Goal: Find specific page/section: Find specific page/section

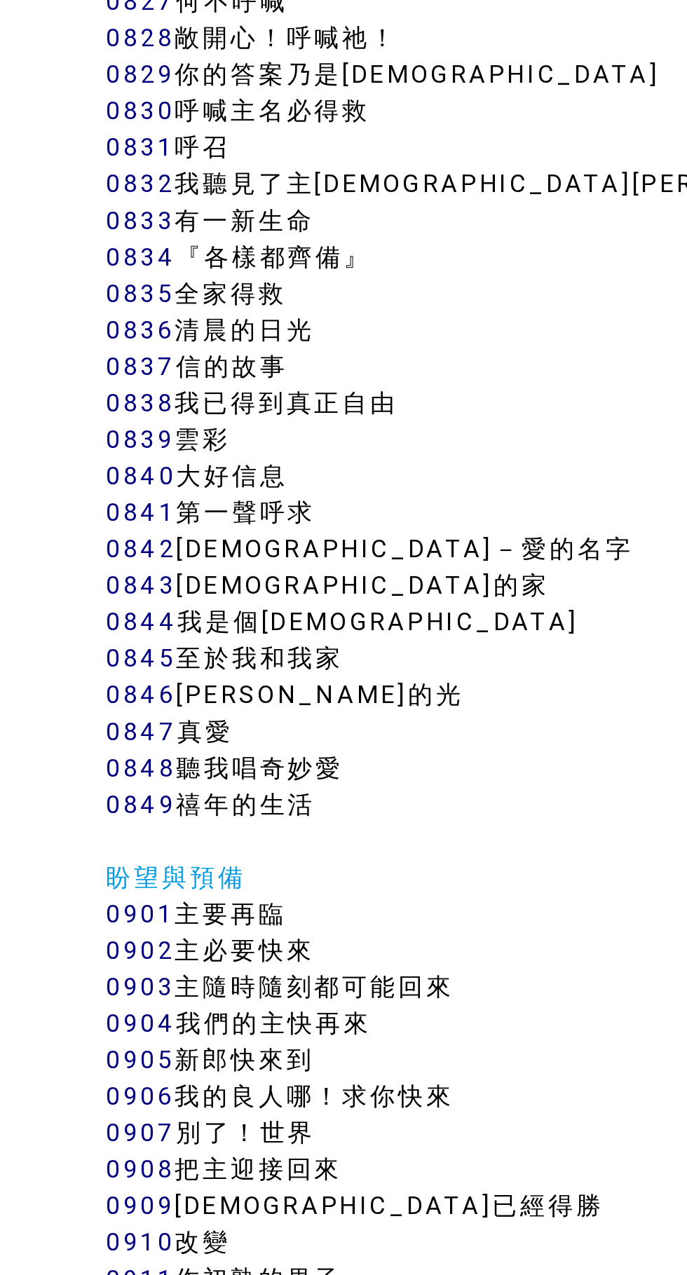
scroll to position [5717, 0]
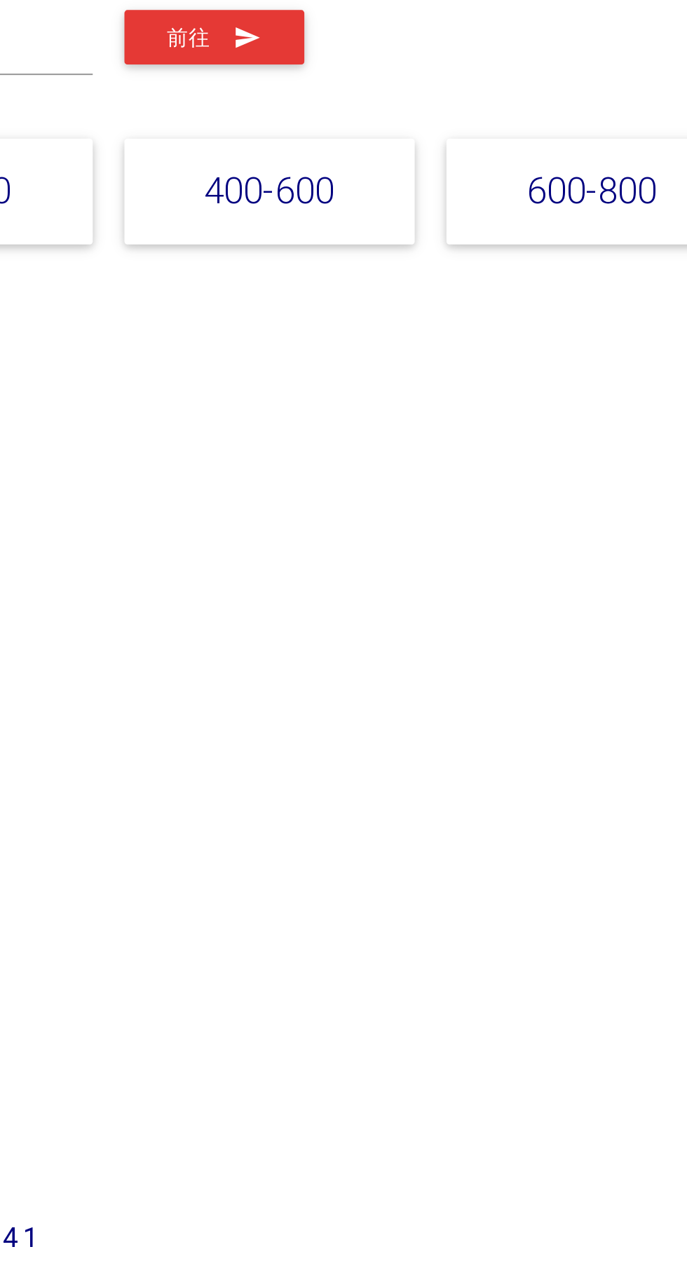
scroll to position [7, 0]
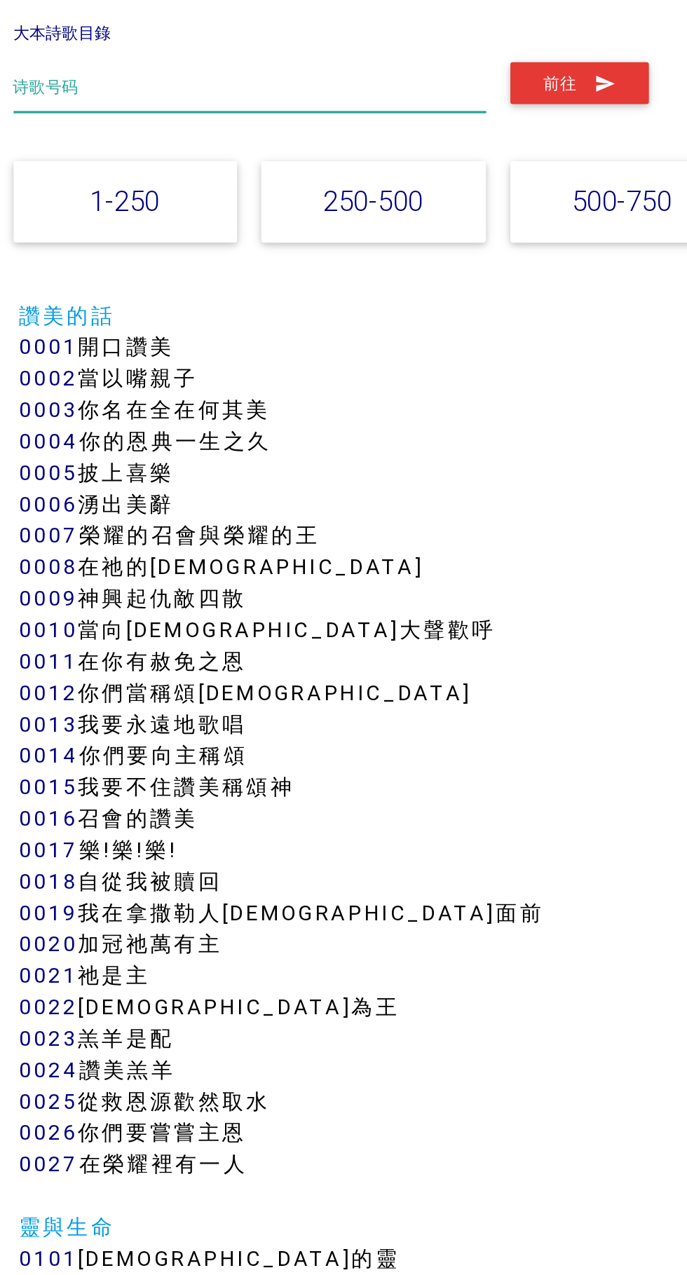
click at [264, 161] on input "text" at bounding box center [194, 164] width 285 height 30
type input "861"
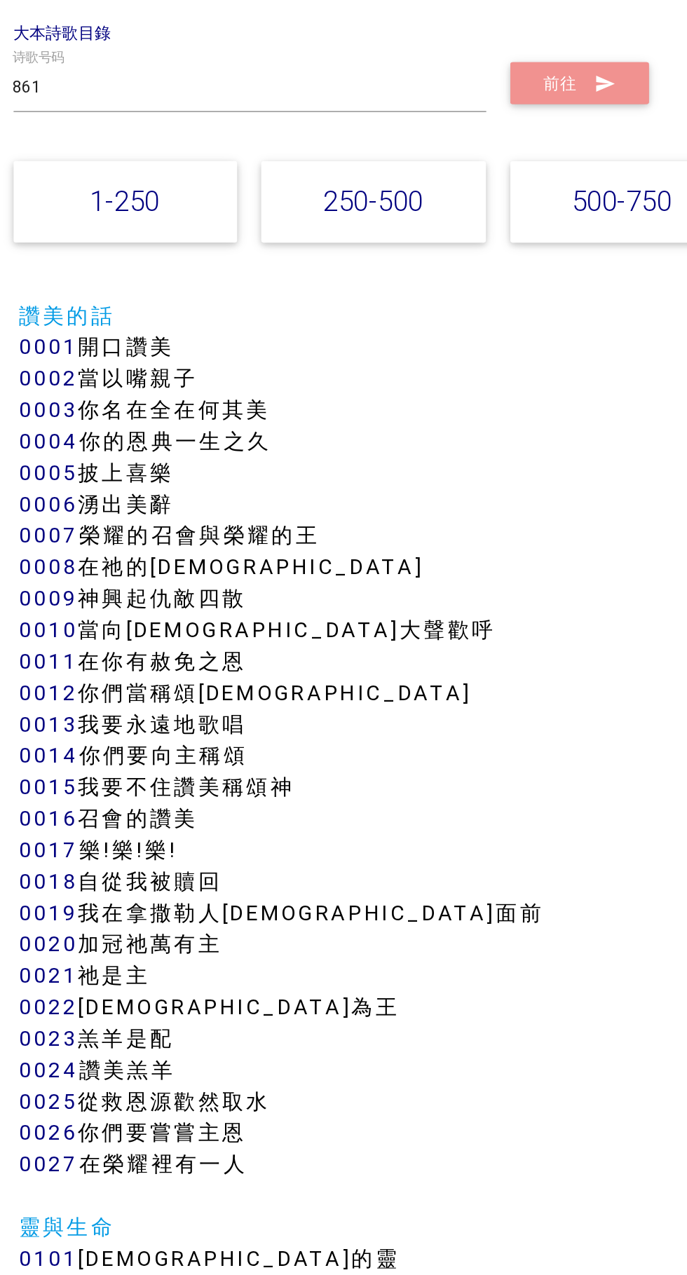
click at [418, 162] on button "前往" at bounding box center [392, 161] width 83 height 25
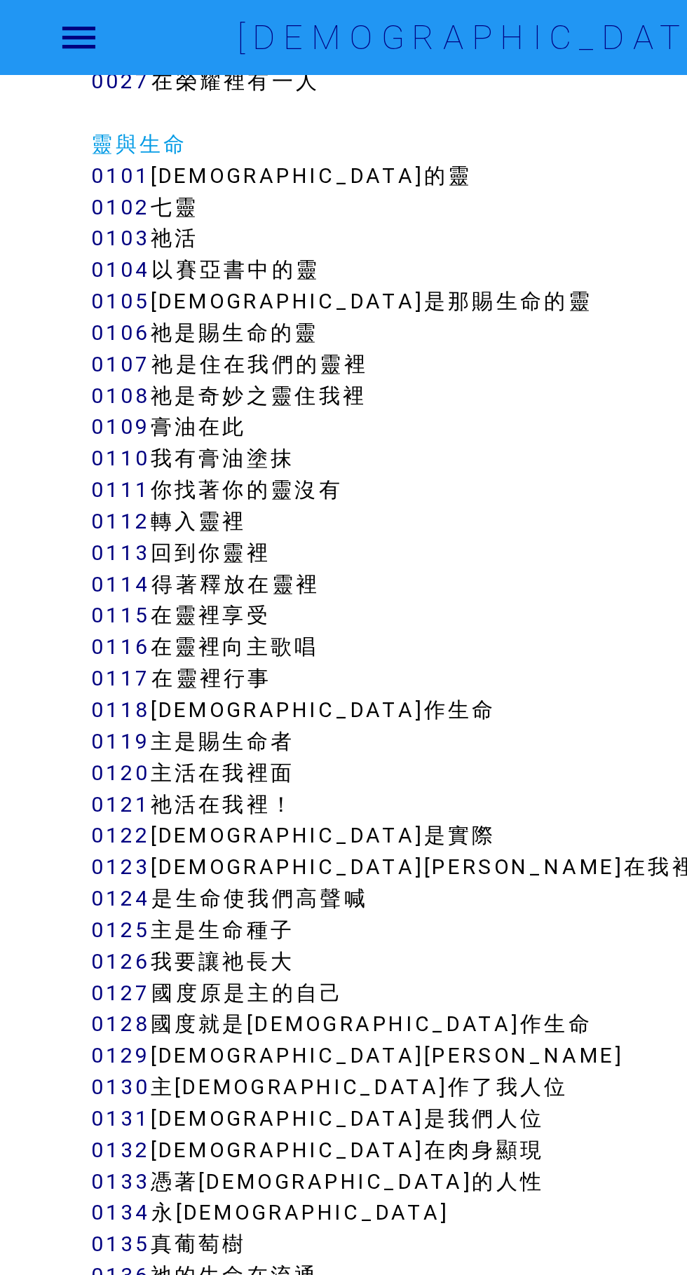
scroll to position [764, 0]
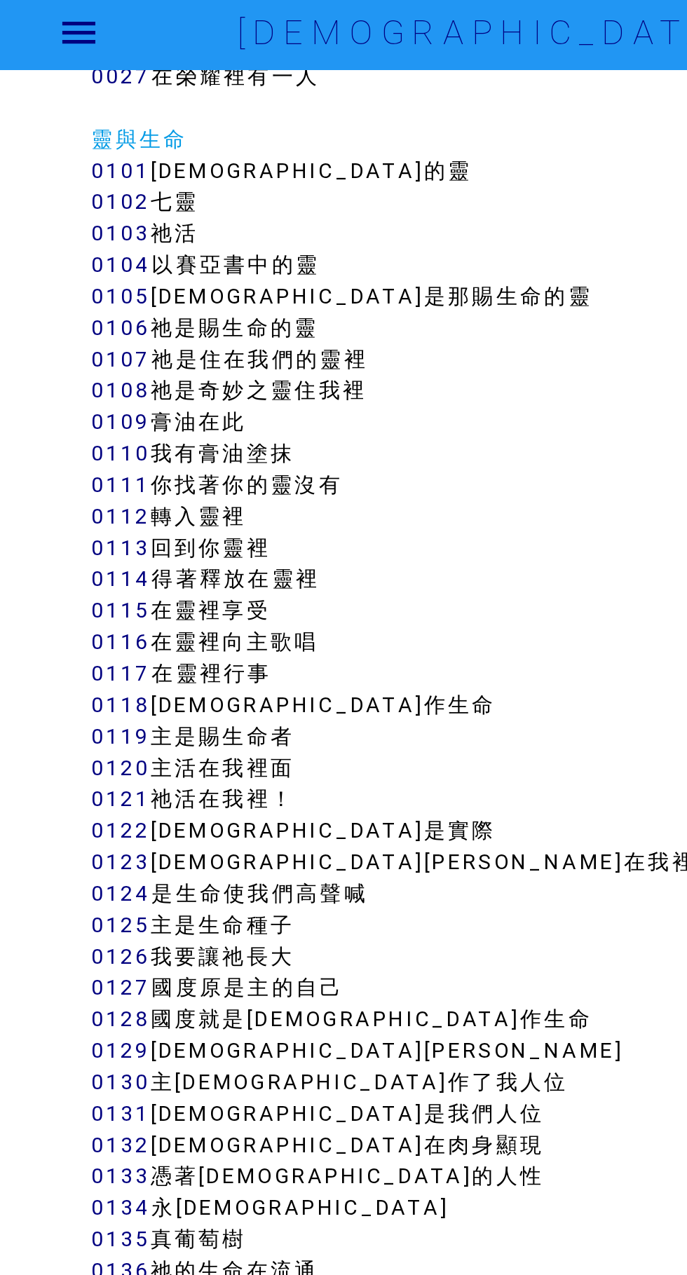
click at [68, 770] on link "0136" at bounding box center [73, 768] width 36 height 16
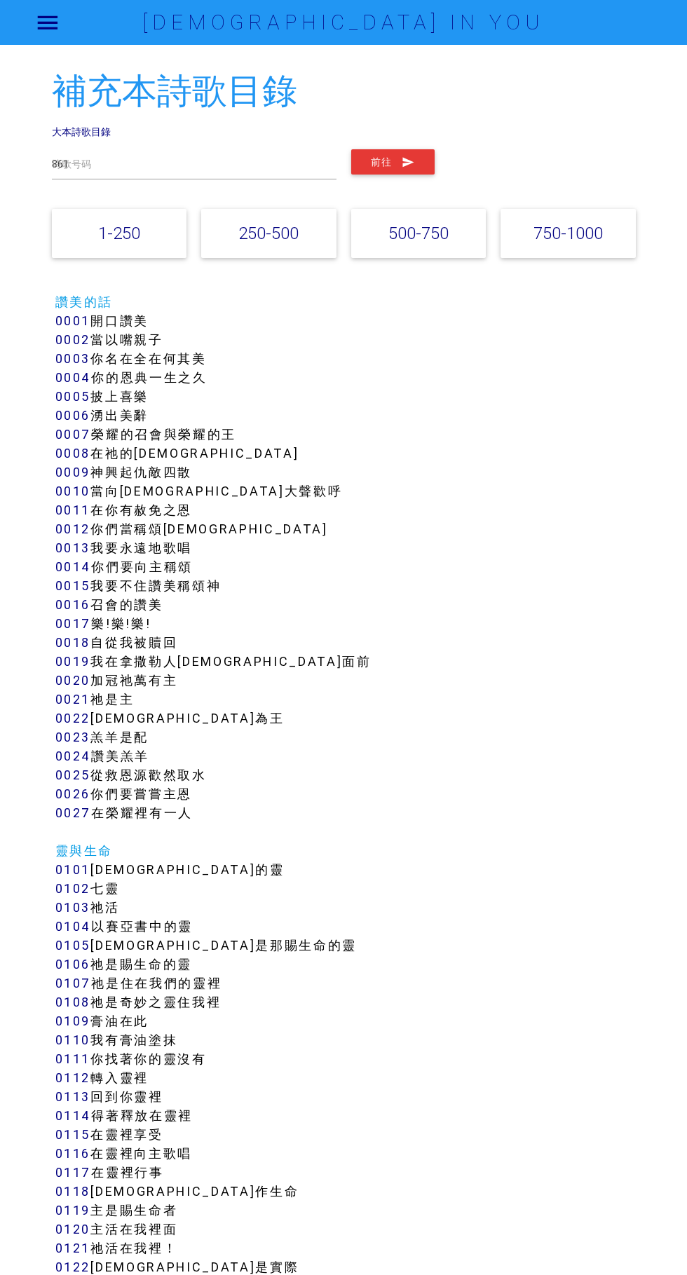
scroll to position [764, 0]
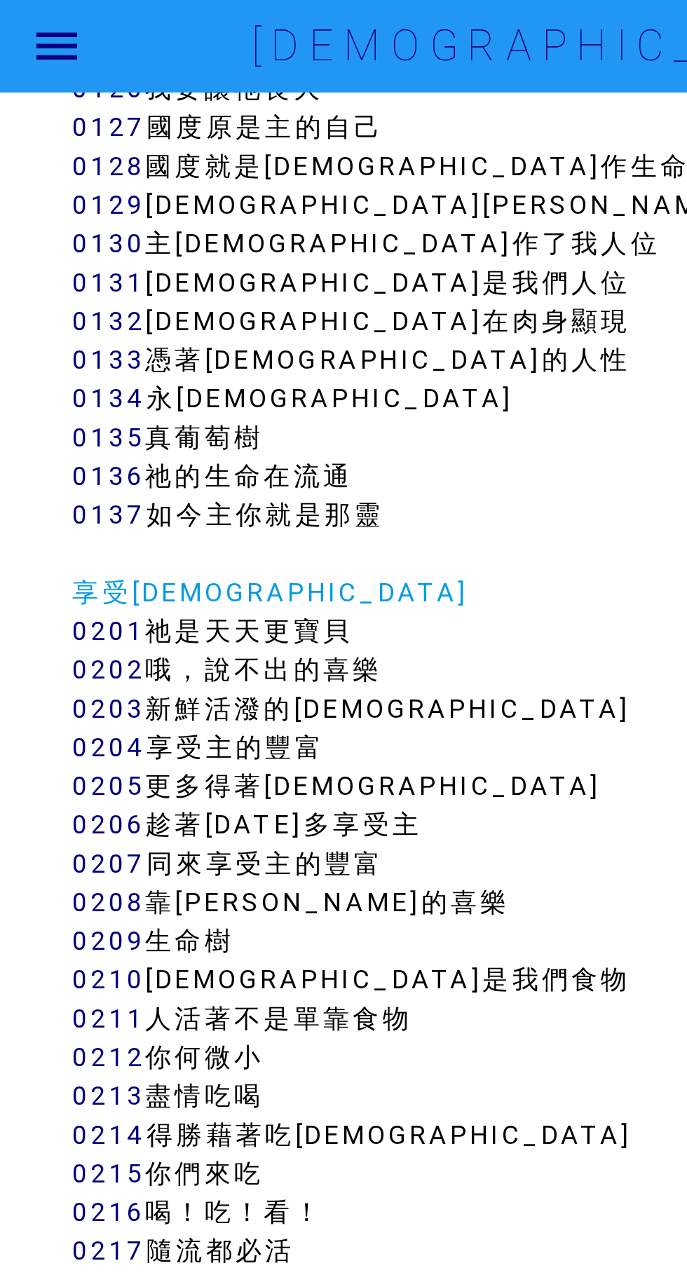
scroll to position [1298, 0]
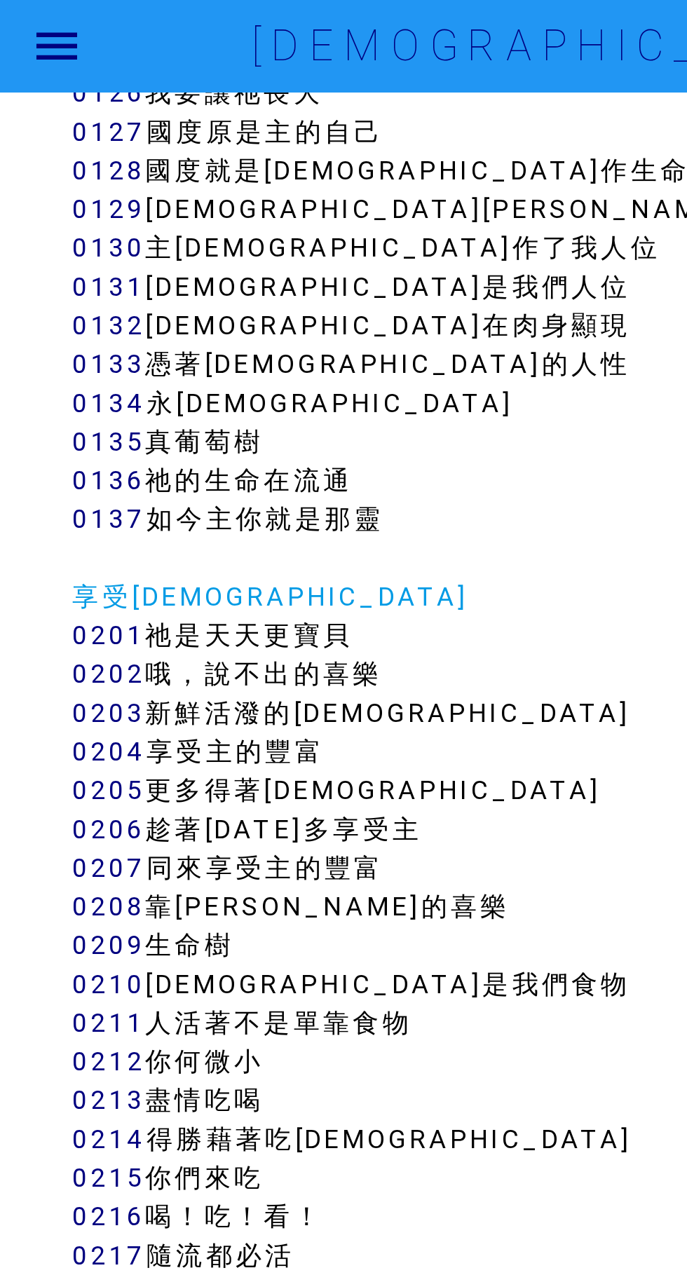
click at [78, 240] on link "0136" at bounding box center [73, 234] width 36 height 16
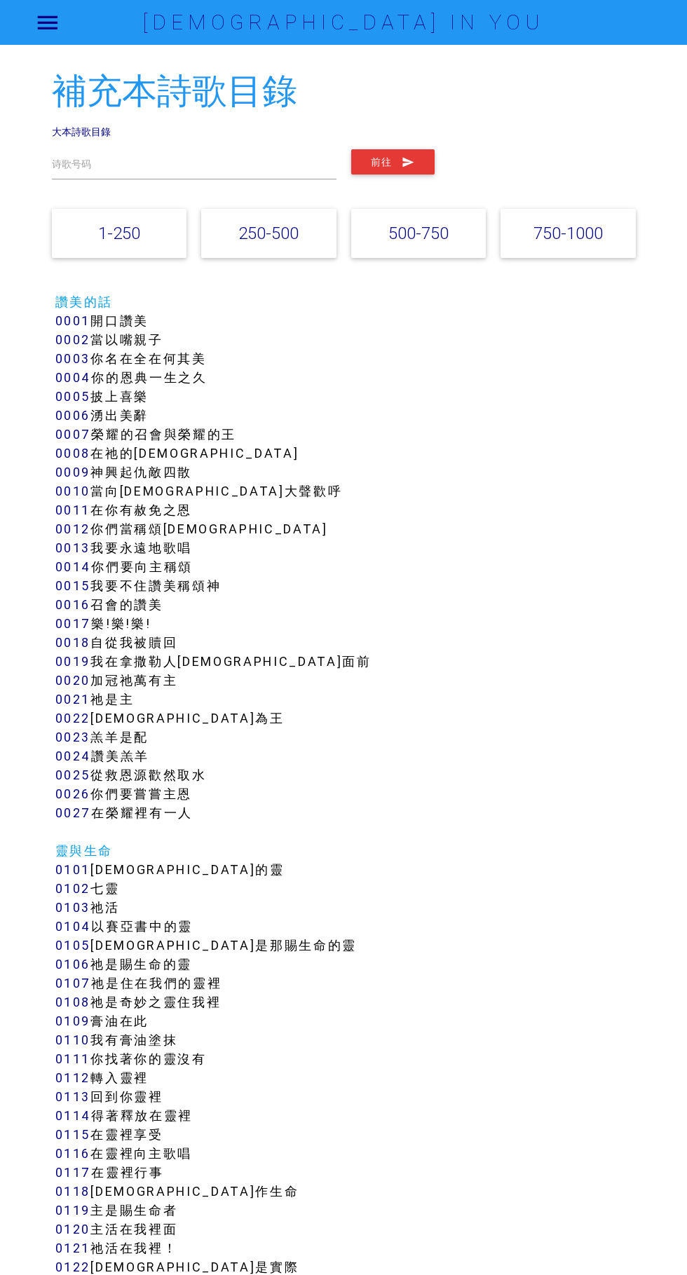
scroll to position [1298, 0]
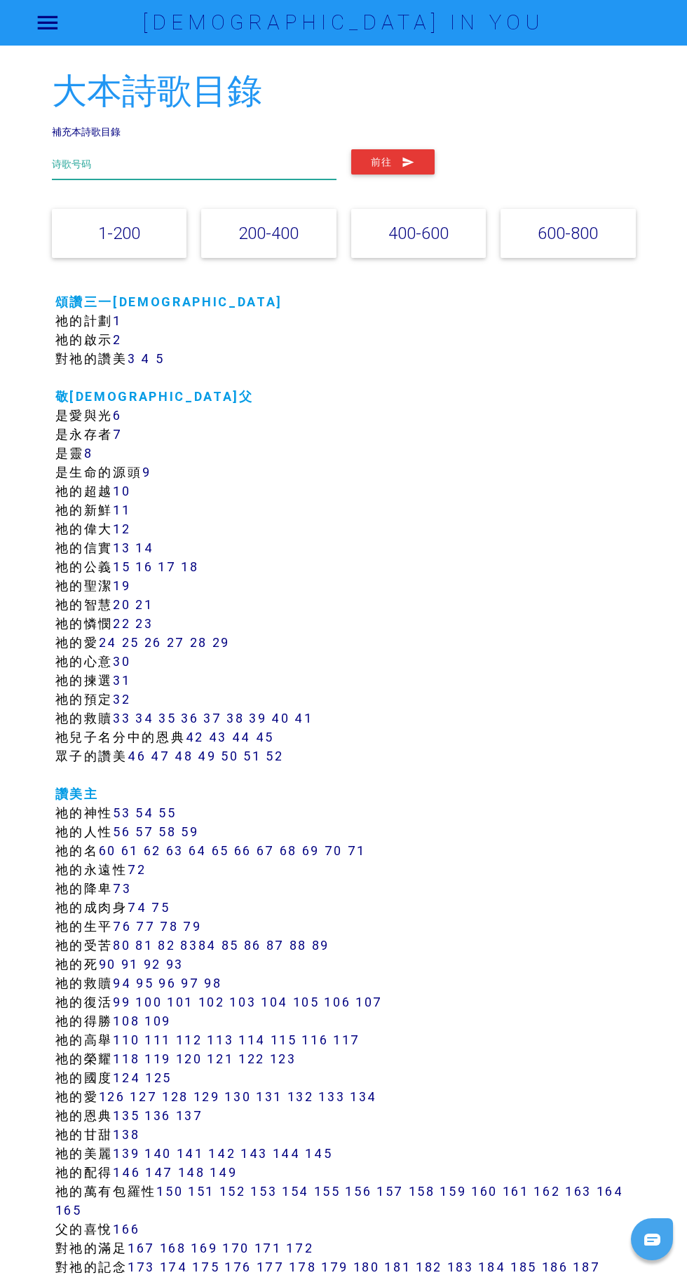
click at [257, 163] on input "text" at bounding box center [194, 164] width 285 height 30
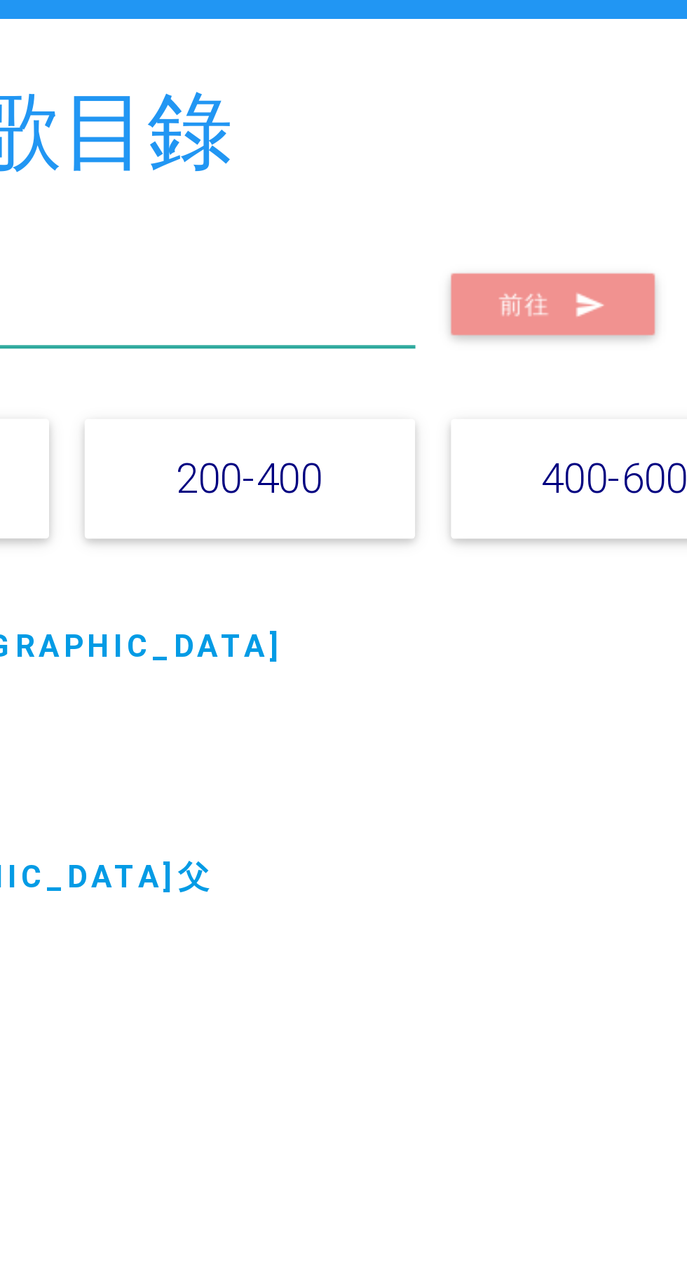
type input "136"
click at [407, 158] on icon "submit" at bounding box center [408, 161] width 13 height 25
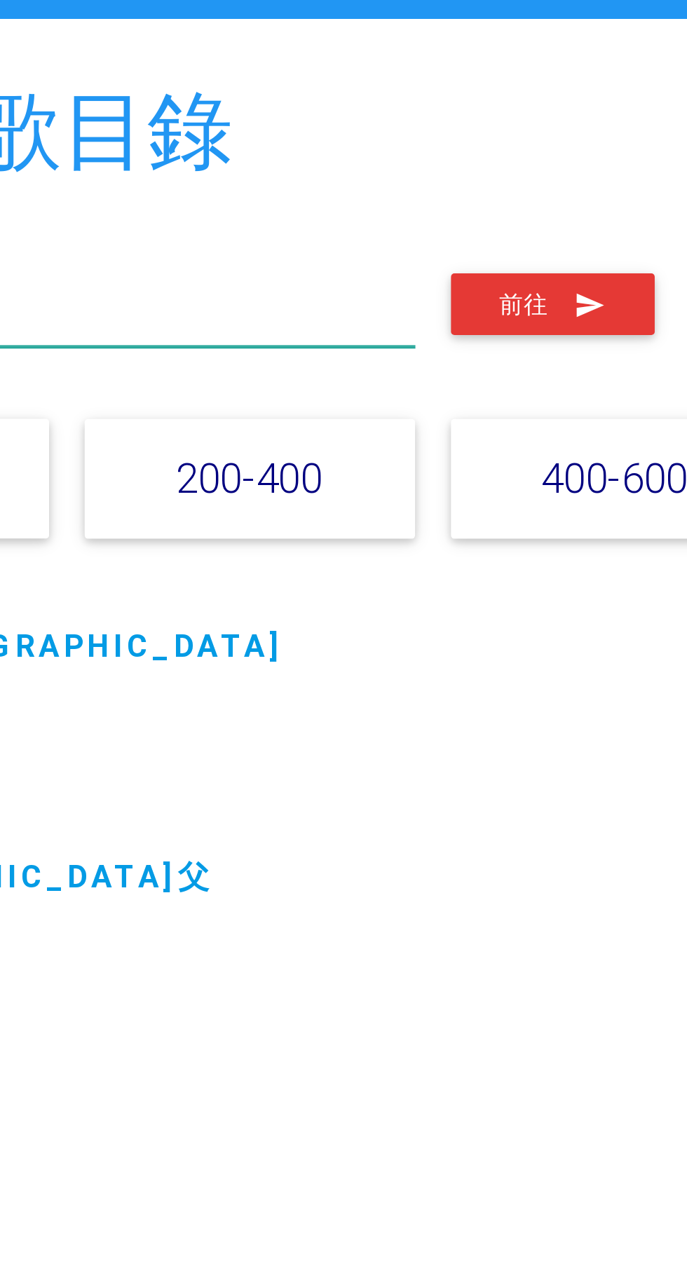
click at [271, 161] on input "136" at bounding box center [194, 164] width 285 height 30
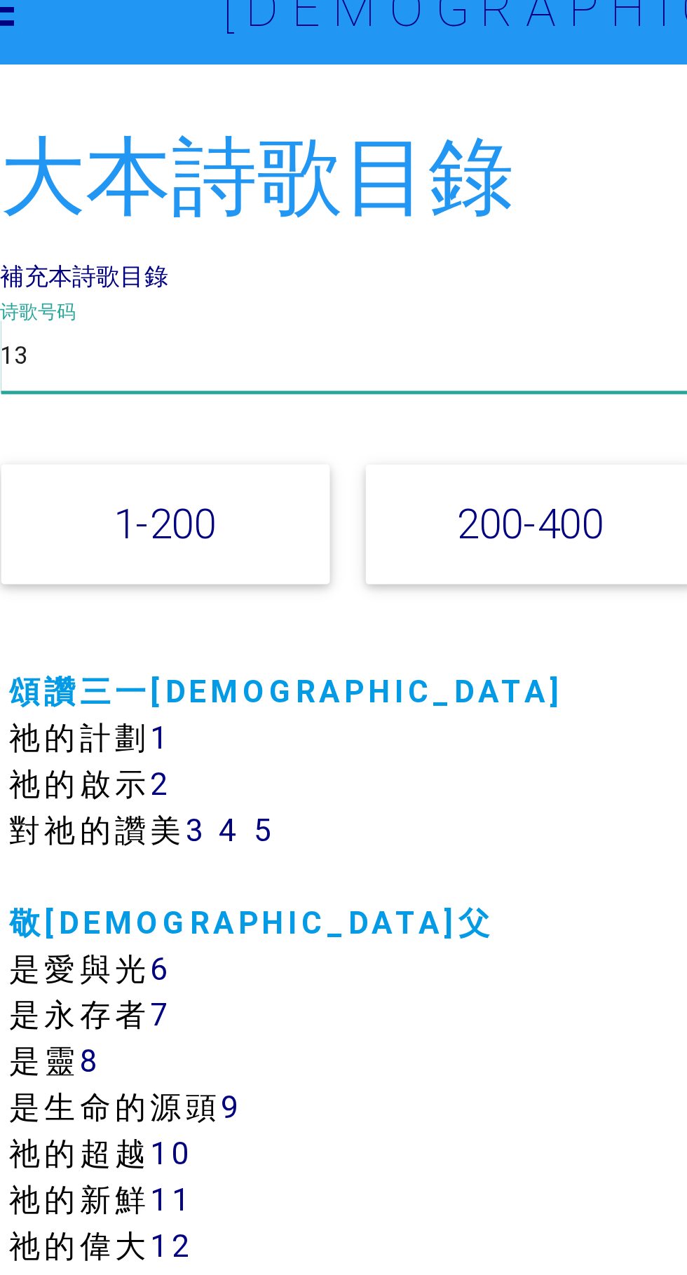
type input "1"
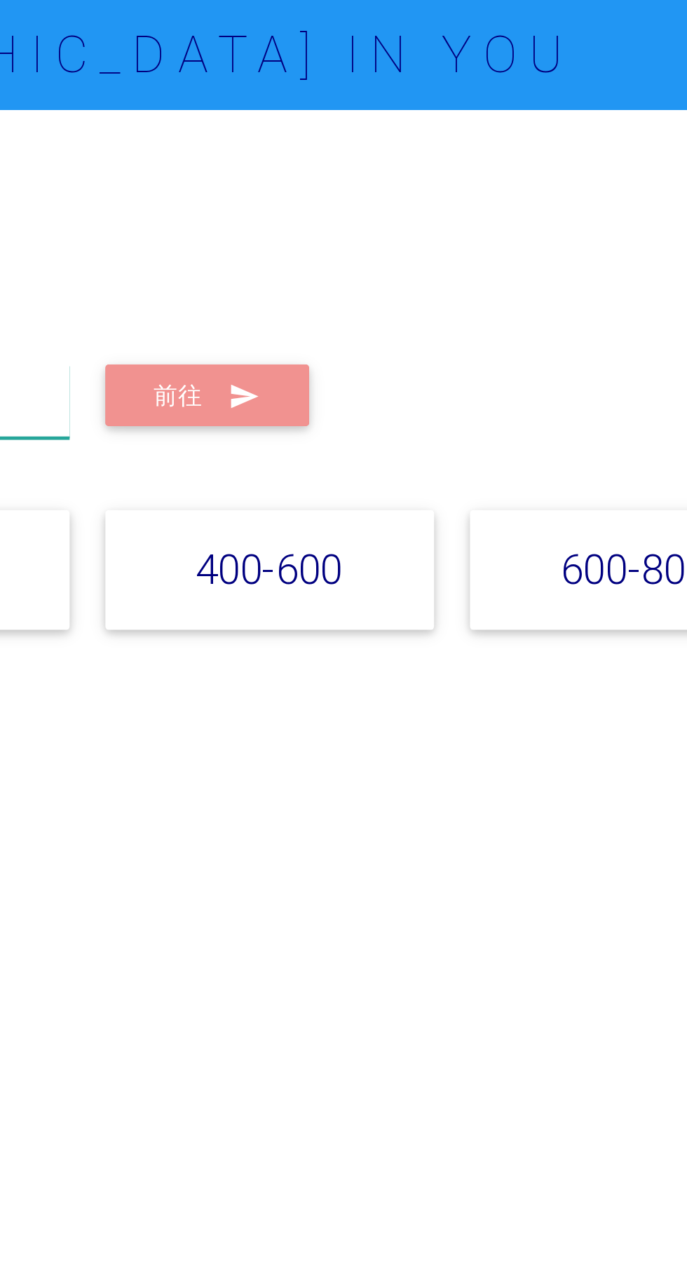
type input "738"
click at [402, 158] on icon "submit" at bounding box center [408, 161] width 13 height 25
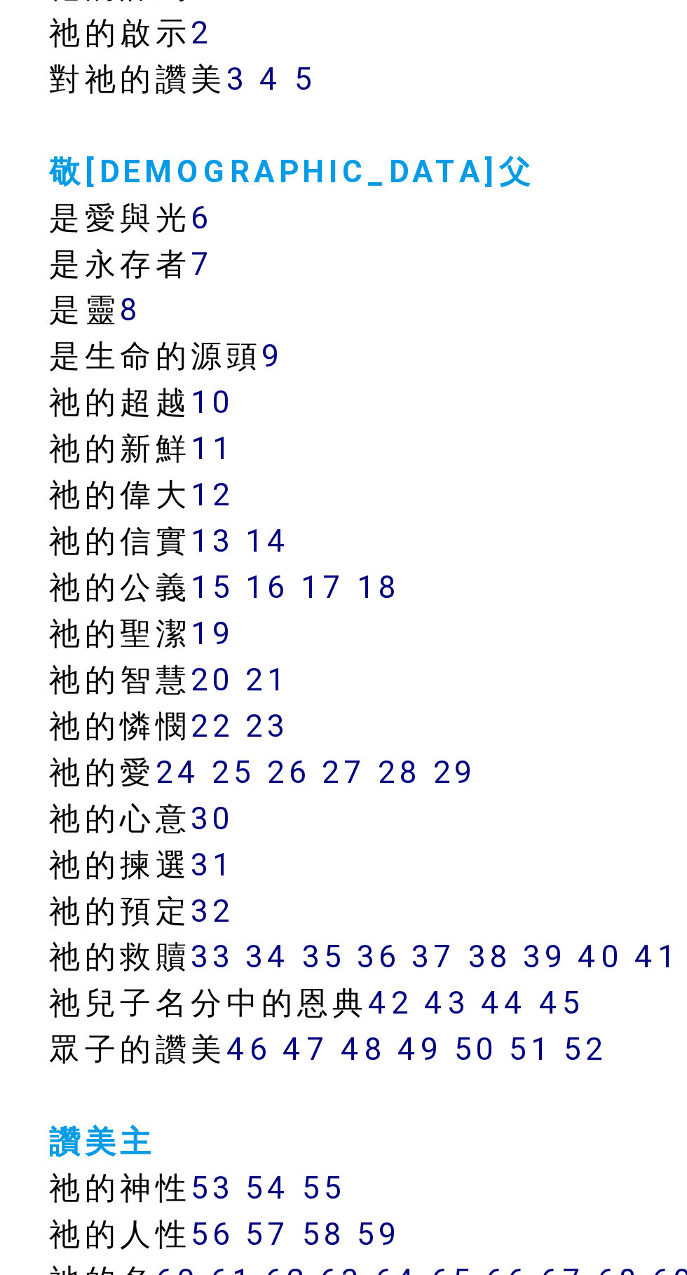
click at [174, 719] on link "35" at bounding box center [167, 718] width 18 height 16
